Goal: Task Accomplishment & Management: Manage account settings

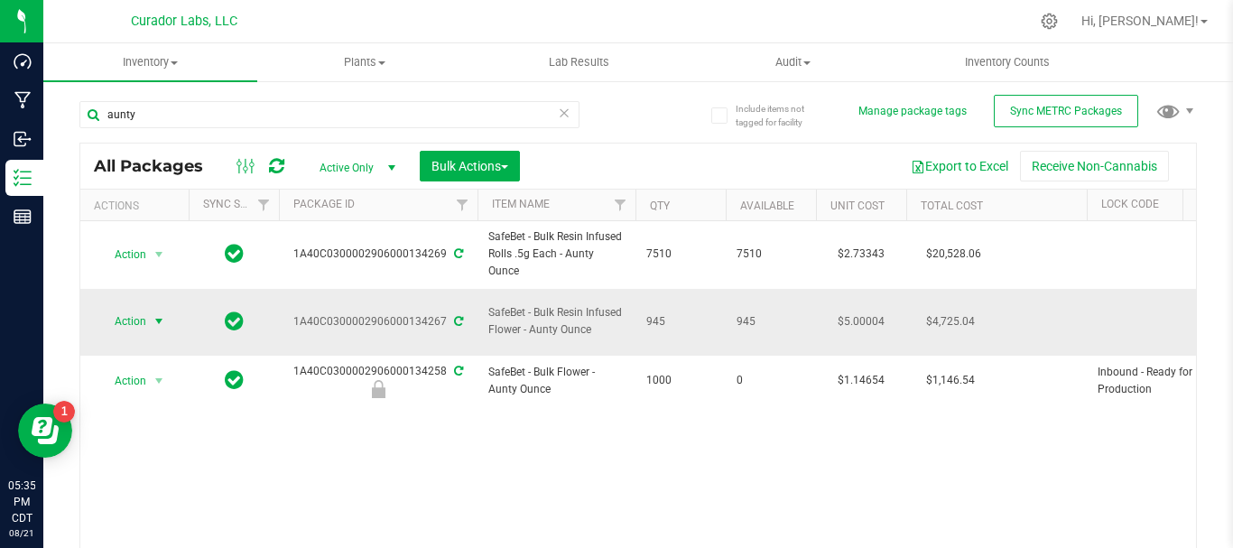
click at [134, 312] on span "Action" at bounding box center [122, 321] width 49 height 25
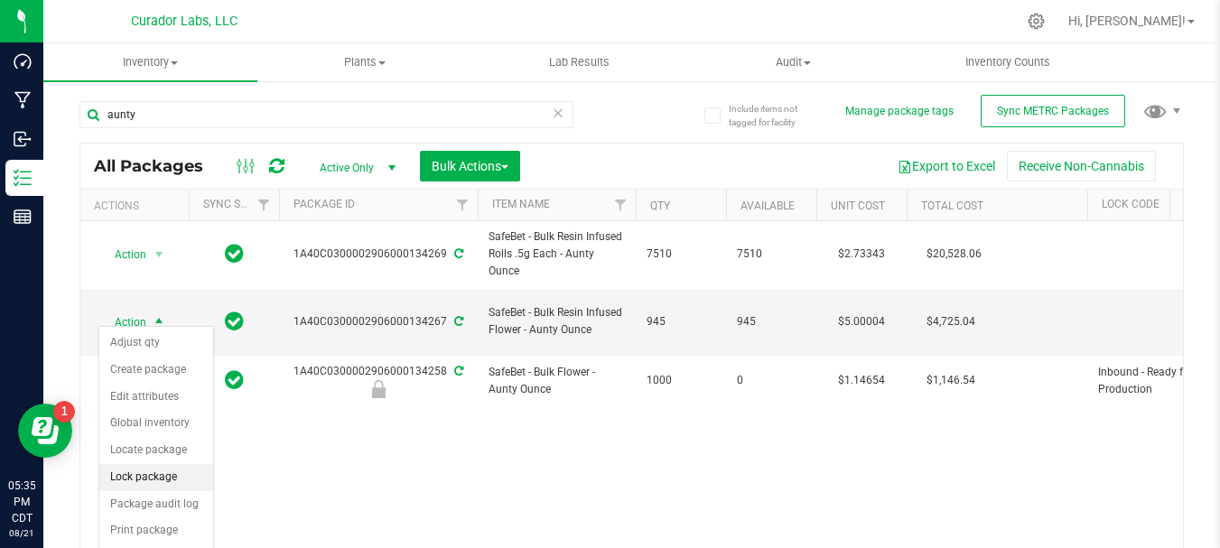
click at [135, 473] on li "Lock package" at bounding box center [156, 477] width 114 height 27
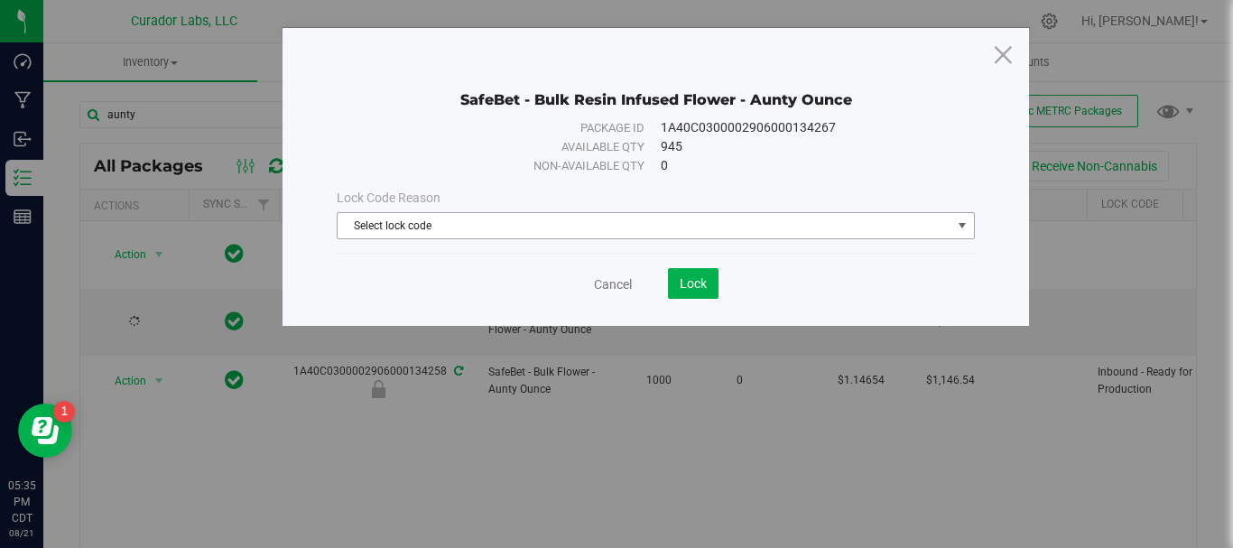
click at [469, 226] on span "Select lock code" at bounding box center [645, 225] width 614 height 25
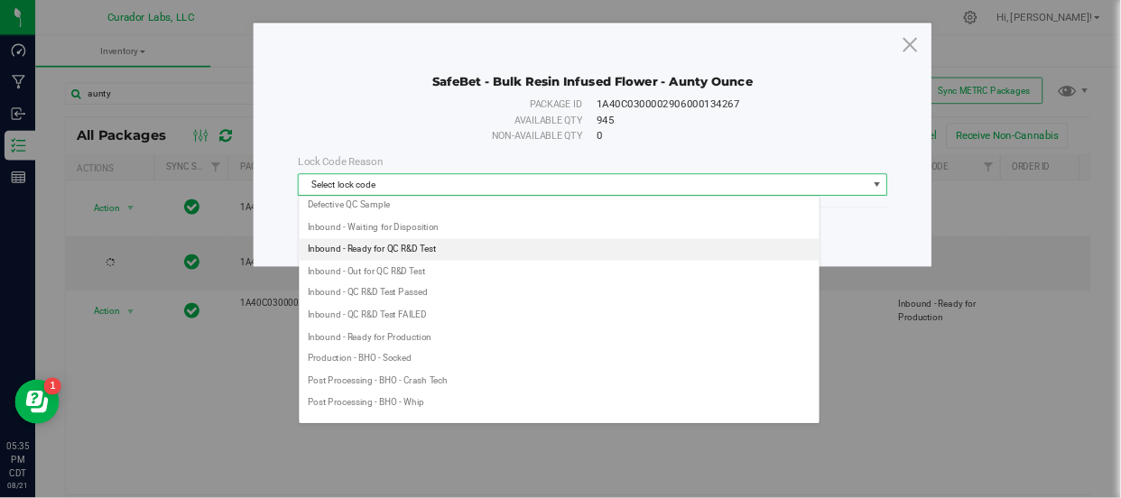
scroll to position [117, 0]
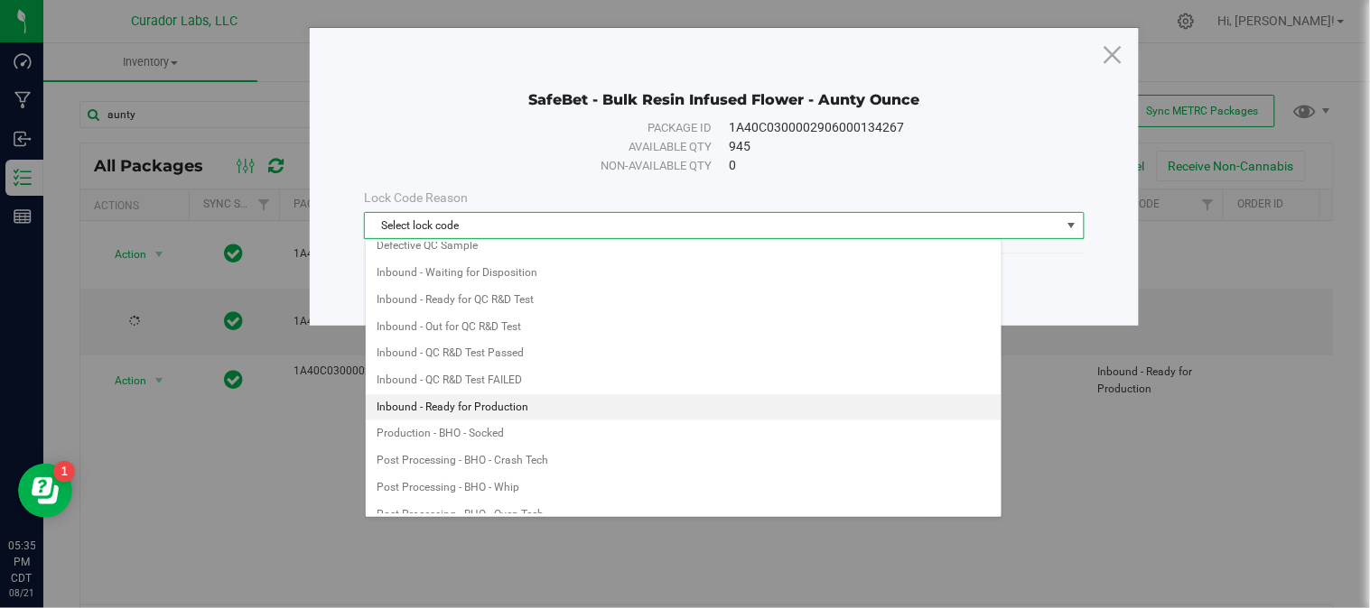
click at [517, 404] on li "Inbound - Ready for Production" at bounding box center [684, 408] width 636 height 27
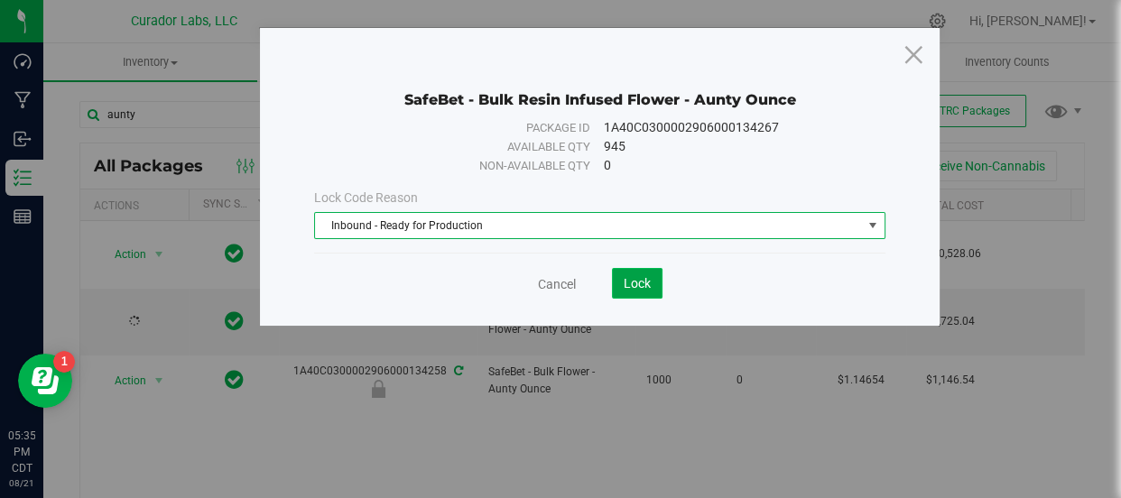
click at [639, 283] on span "Lock" at bounding box center [637, 283] width 27 height 14
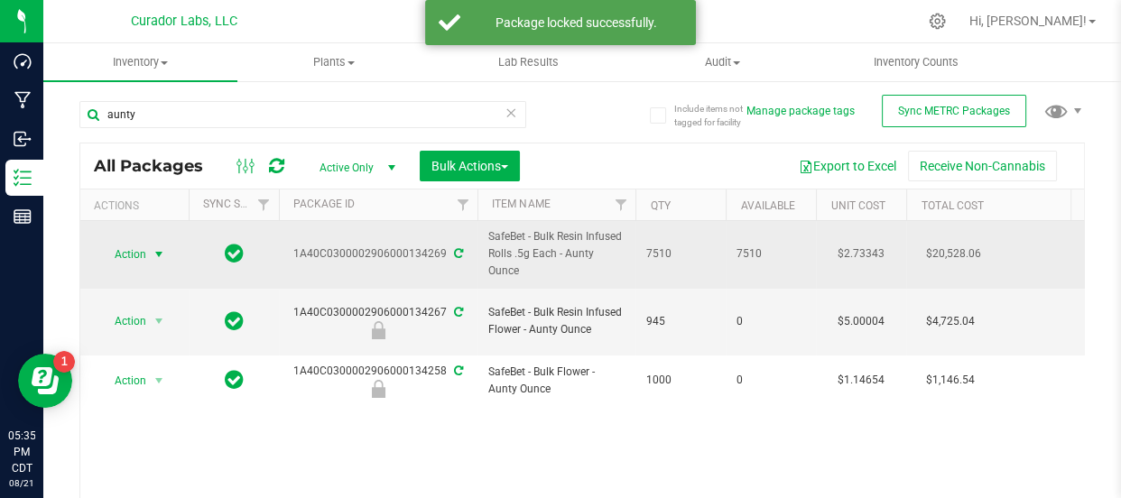
click at [119, 256] on span "Action" at bounding box center [122, 254] width 49 height 25
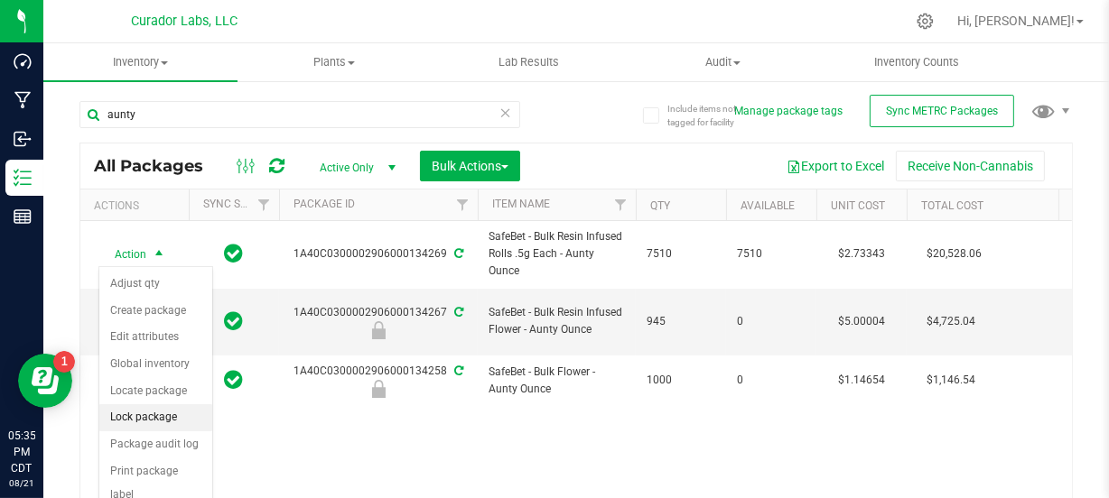
click at [124, 416] on li "Lock package" at bounding box center [155, 417] width 113 height 27
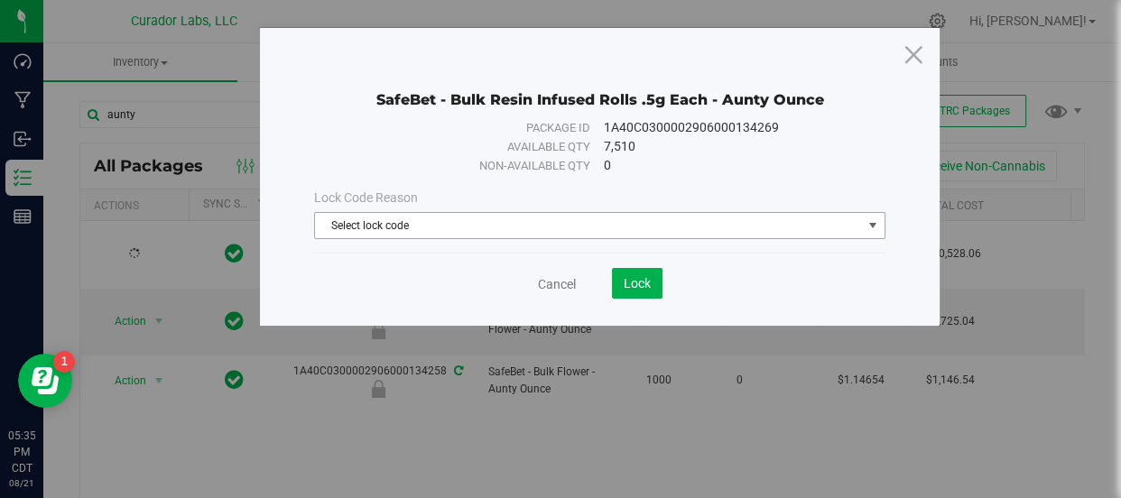
click at [479, 227] on span "Select lock code" at bounding box center [588, 225] width 546 height 25
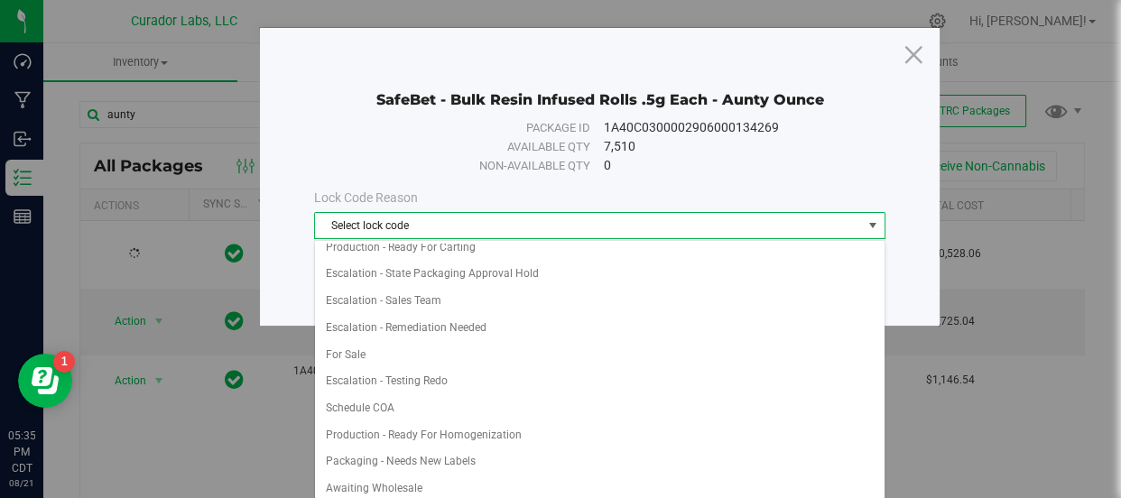
scroll to position [930, 0]
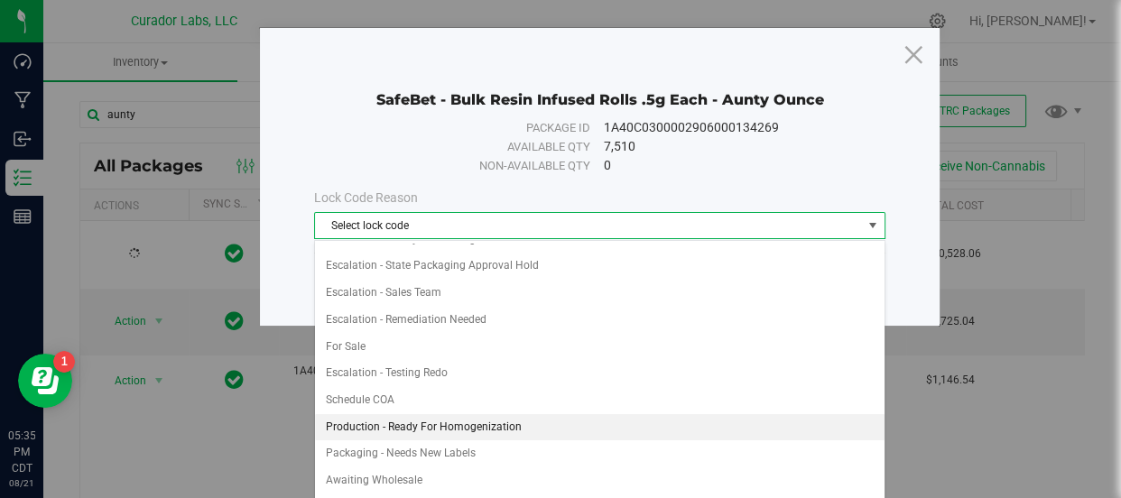
click at [469, 417] on li "Production - Ready For Homogenization" at bounding box center [599, 427] width 569 height 27
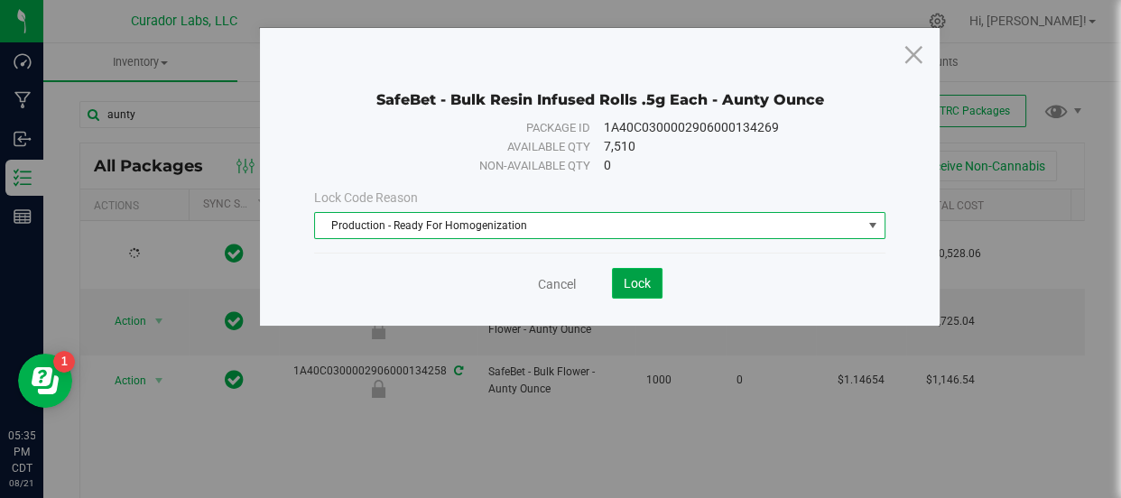
click at [633, 289] on span "Lock" at bounding box center [637, 283] width 27 height 14
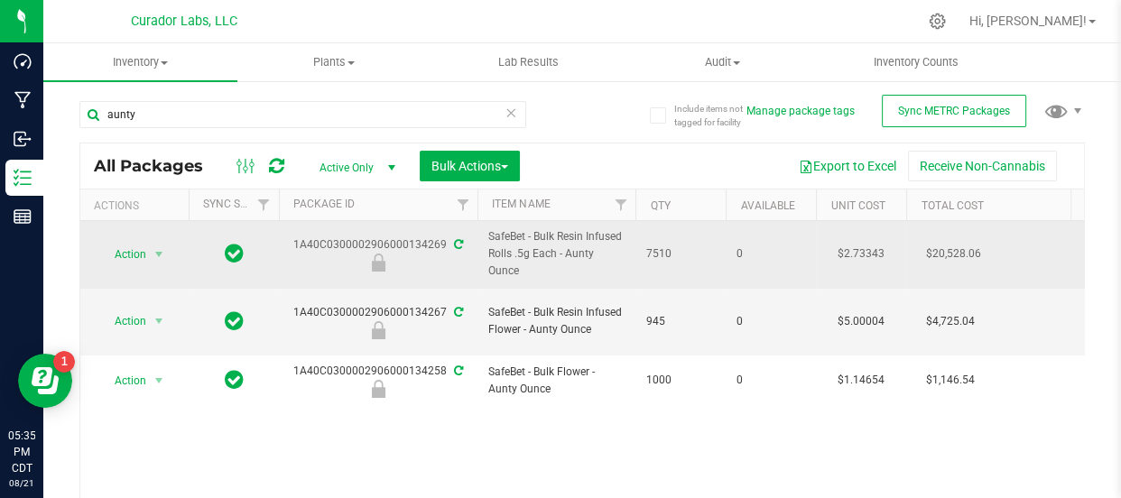
drag, startPoint x: 676, startPoint y: 250, endPoint x: 289, endPoint y: 232, distance: 387.7
click at [682, 244] on td "7510" at bounding box center [681, 255] width 90 height 68
drag, startPoint x: 678, startPoint y: 263, endPoint x: 563, endPoint y: 260, distance: 114.7
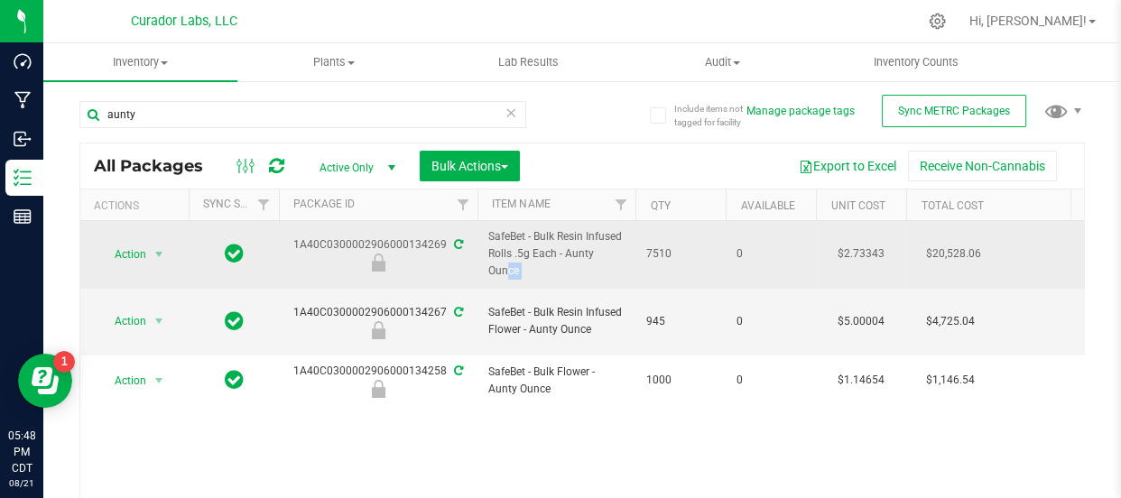
click at [706, 266] on td "7510" at bounding box center [681, 255] width 90 height 68
drag, startPoint x: 646, startPoint y: 245, endPoint x: 488, endPoint y: 239, distance: 159.0
copy tr "SafeBet - Bulk Resin Infused Rolls .5g Each - Aunty Ounce 7510"
